Goal: Task Accomplishment & Management: Manage account settings

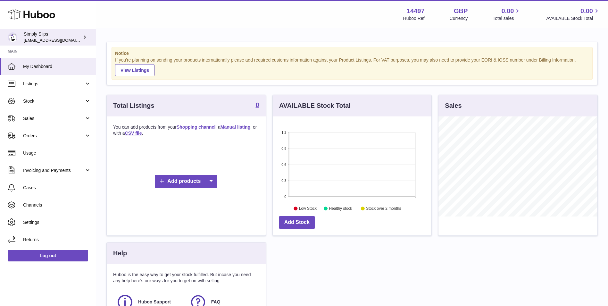
click at [52, 36] on div "Simply Slips [EMAIL_ADDRESS][DOMAIN_NAME]" at bounding box center [53, 37] width 58 height 12
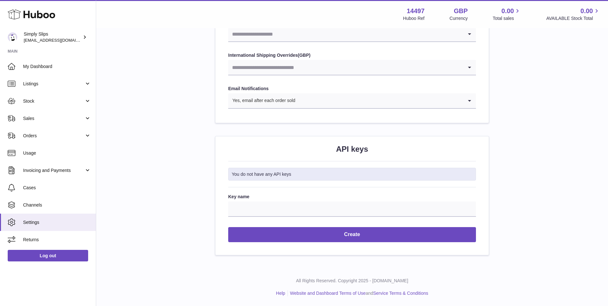
drag, startPoint x: 151, startPoint y: 87, endPoint x: 177, endPoint y: 175, distance: 92.2
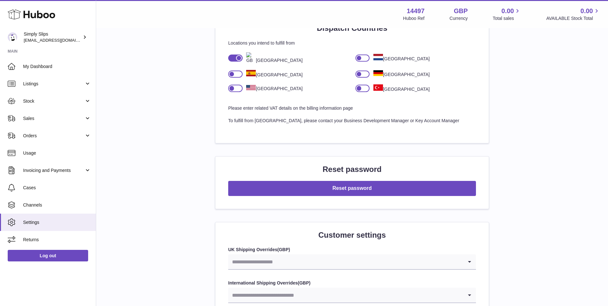
drag, startPoint x: 176, startPoint y: 180, endPoint x: 166, endPoint y: 131, distance: 49.6
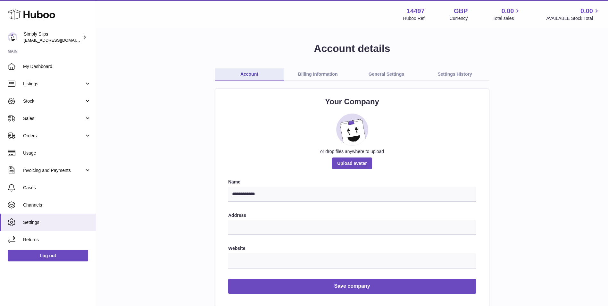
drag, startPoint x: 169, startPoint y: 144, endPoint x: 210, endPoint y: 87, distance: 70.8
click at [333, 72] on link "Billing Information" at bounding box center [318, 74] width 69 height 12
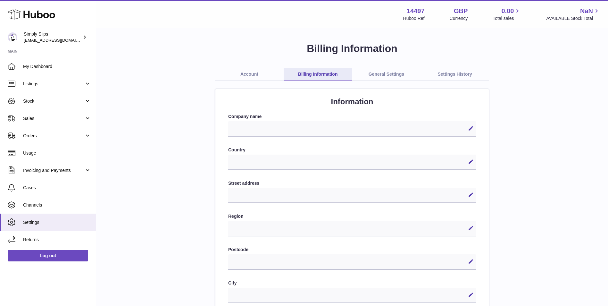
select select
click at [267, 73] on link "Account" at bounding box center [249, 74] width 69 height 12
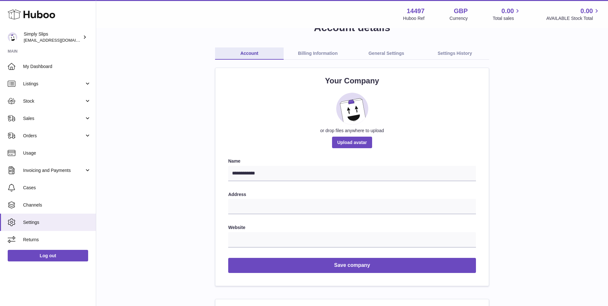
scroll to position [32, 0]
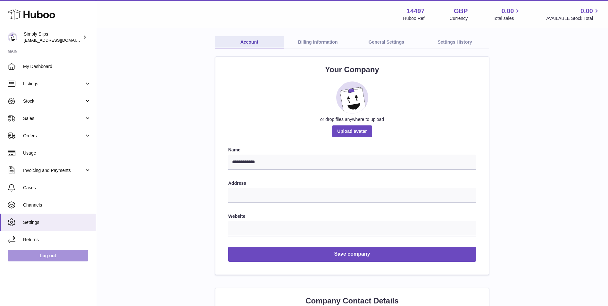
click at [37, 257] on link "Log out" at bounding box center [48, 256] width 81 height 12
